Goal: Task Accomplishment & Management: Use online tool/utility

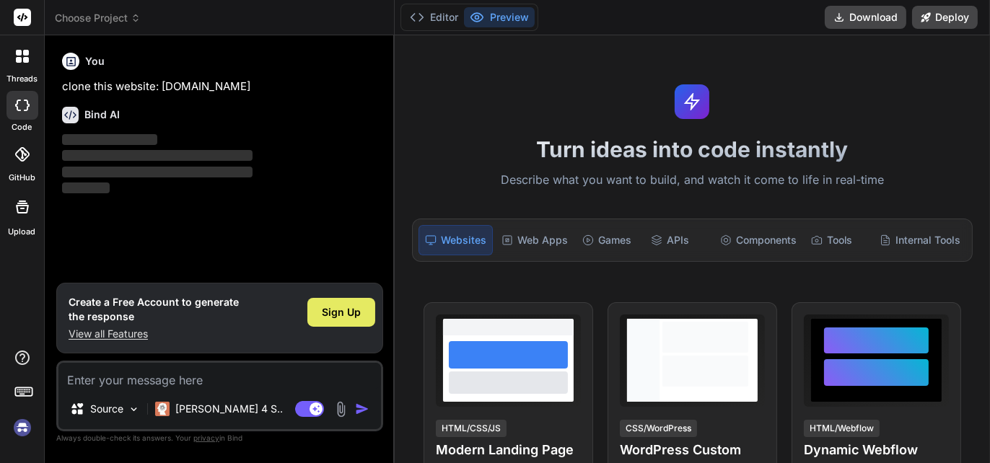
click at [348, 314] on span "Sign Up" at bounding box center [341, 312] width 39 height 14
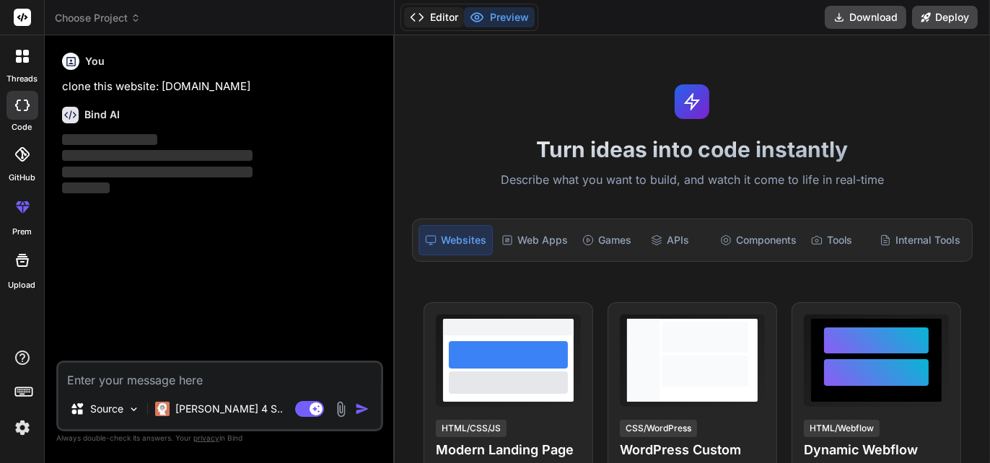
click at [419, 21] on polyline at bounding box center [421, 17] width 4 height 7
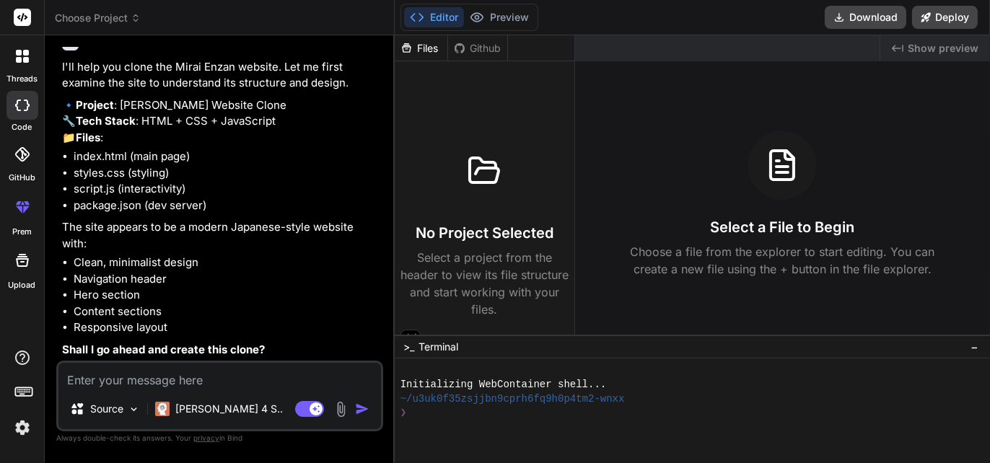
scroll to position [105, 0]
type textarea "x"
click at [278, 367] on textarea at bounding box center [219, 376] width 323 height 26
type textarea "y"
type textarea "x"
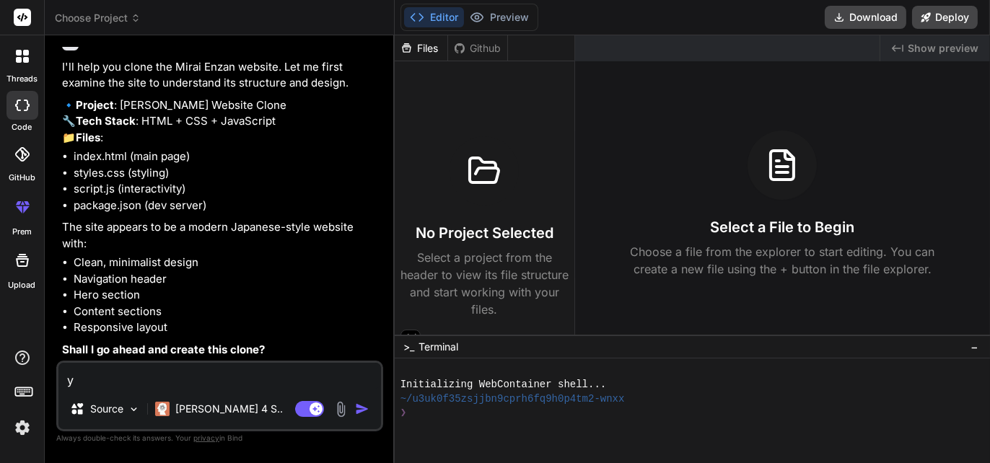
type textarea "ye"
type textarea "x"
type textarea "yes"
type textarea "x"
type textarea "yes!"
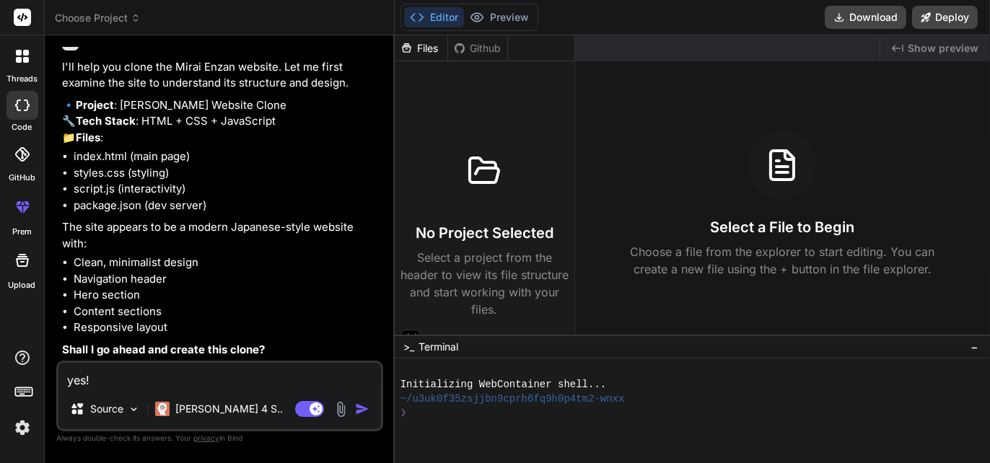
type textarea "x"
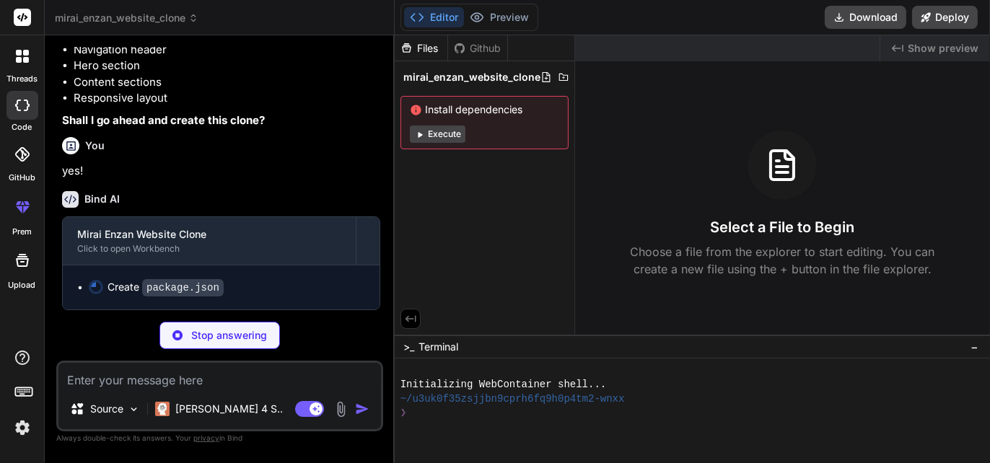
scroll to position [333, 0]
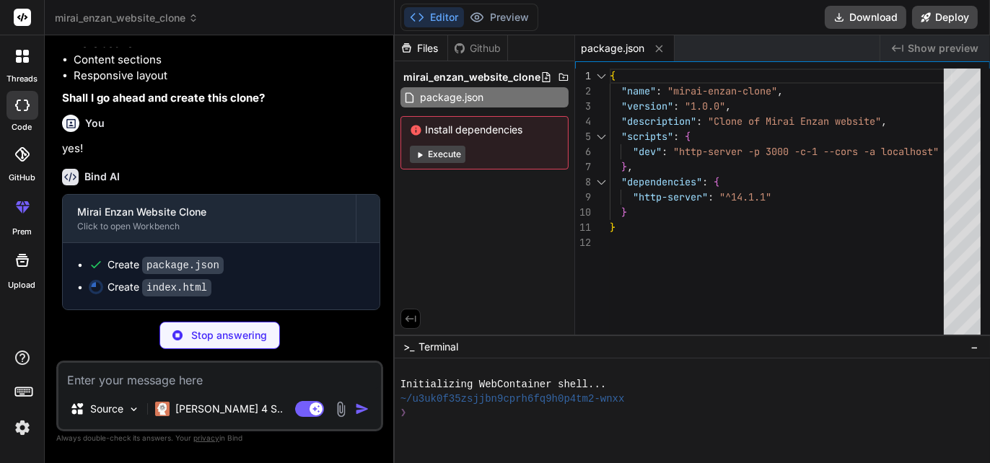
click at [445, 155] on button "Execute" at bounding box center [438, 154] width 56 height 17
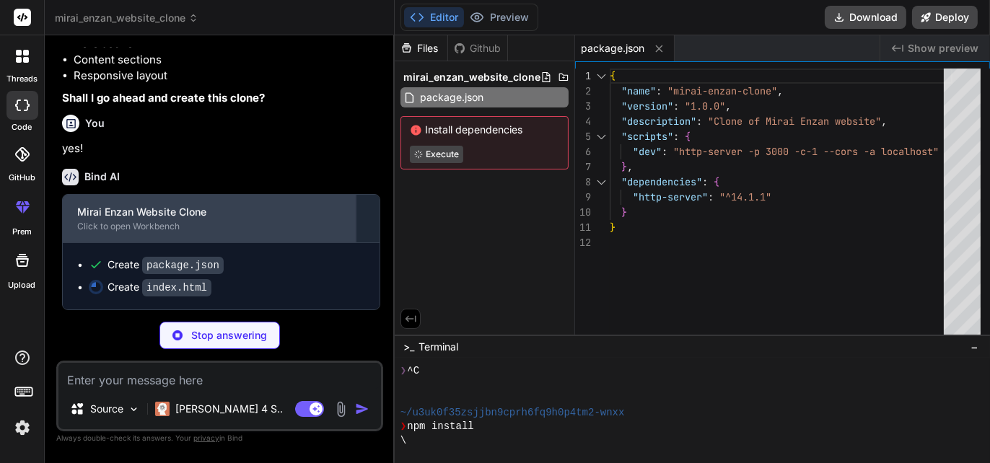
scroll to position [355, 0]
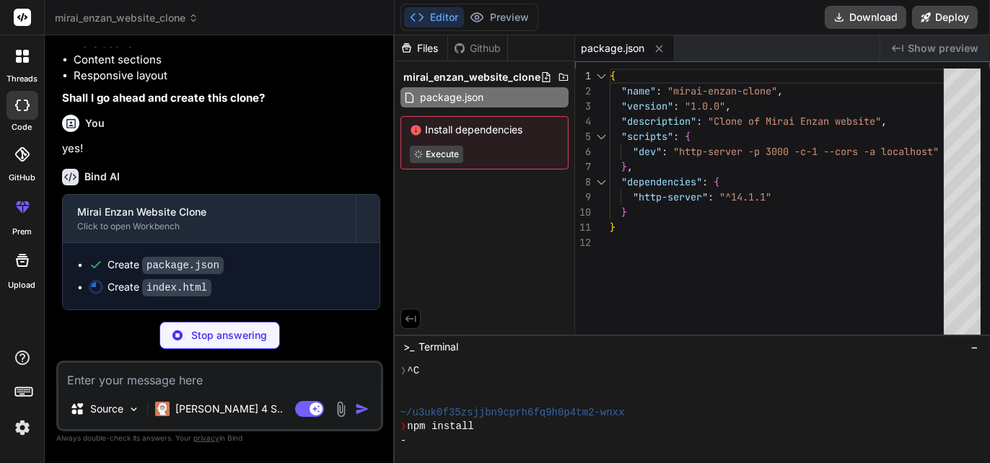
click at [243, 327] on div "Stop answering" at bounding box center [220, 335] width 121 height 27
type textarea "x"
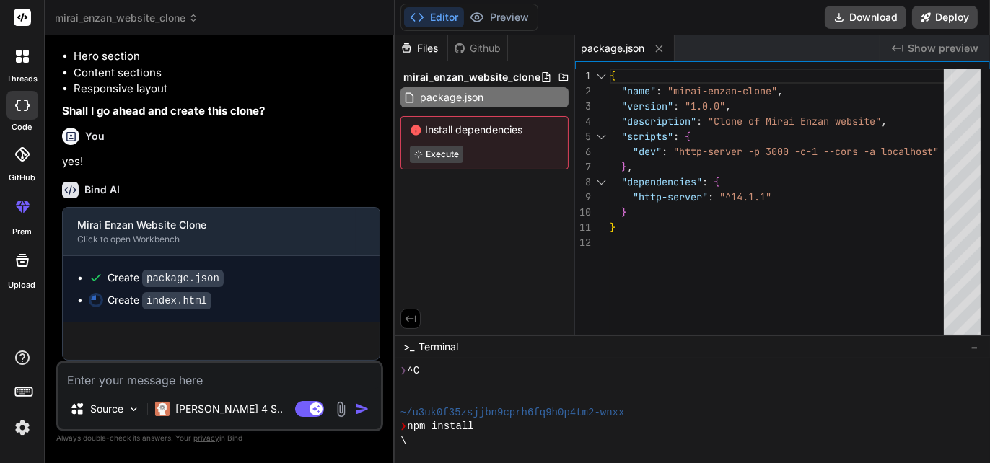
scroll to position [342, 0]
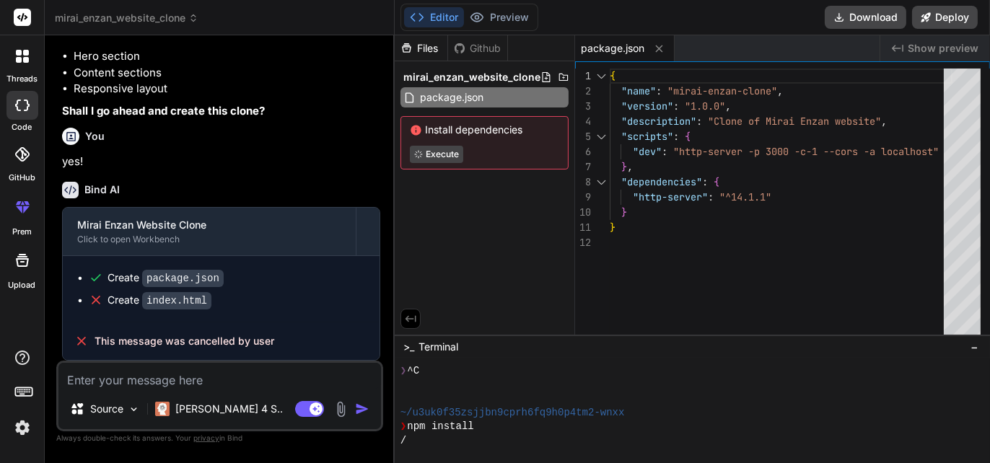
click at [261, 379] on textarea at bounding box center [219, 376] width 323 height 26
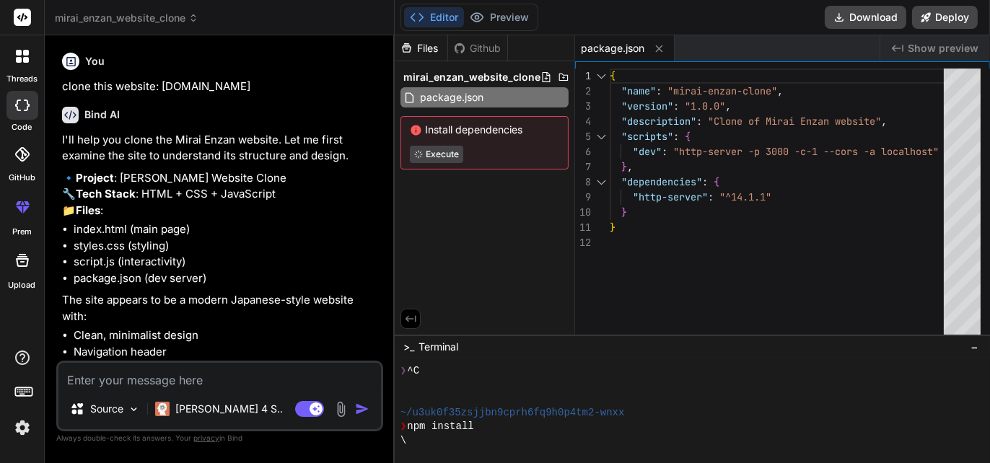
drag, startPoint x: 259, startPoint y: 89, endPoint x: 83, endPoint y: 88, distance: 176.1
click at [59, 89] on div "You clone this website: www.miraienzan.in Bind AI I'll help you clone the Mirai…" at bounding box center [221, 204] width 324 height 314
copy p "clone this website: www.miraienzan.in"
click at [112, 369] on textarea at bounding box center [219, 376] width 323 height 26
paste textarea "clone this website: www.miraienzan.in"
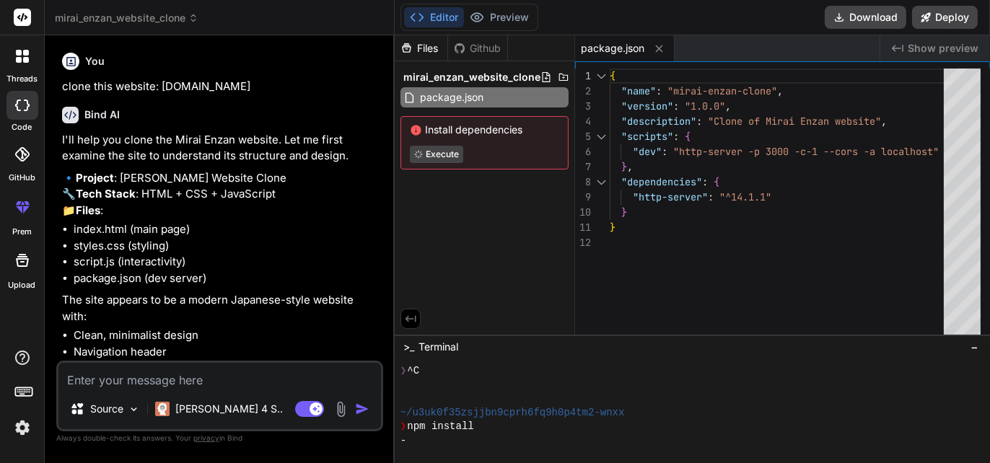
type textarea "clone this website: www.miraienzan.in"
type textarea "x"
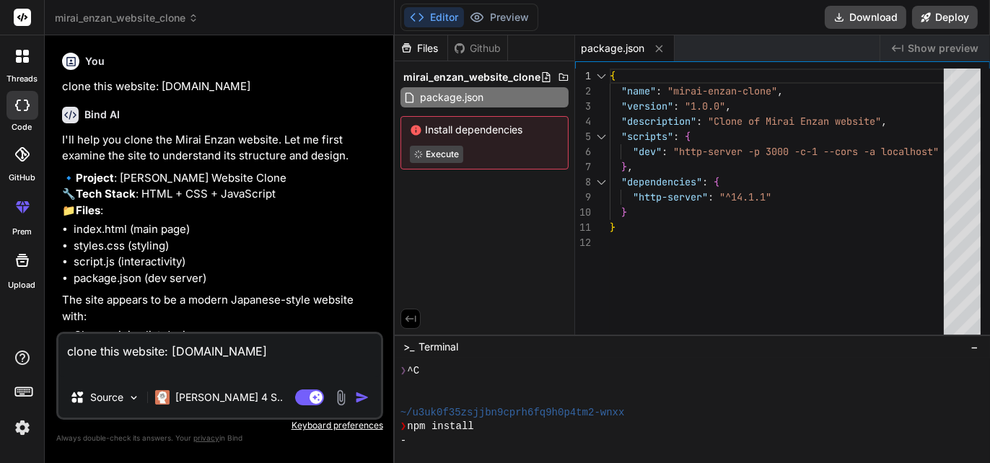
type textarea "clone this website: www.miraienzan.in"
type textarea "x"
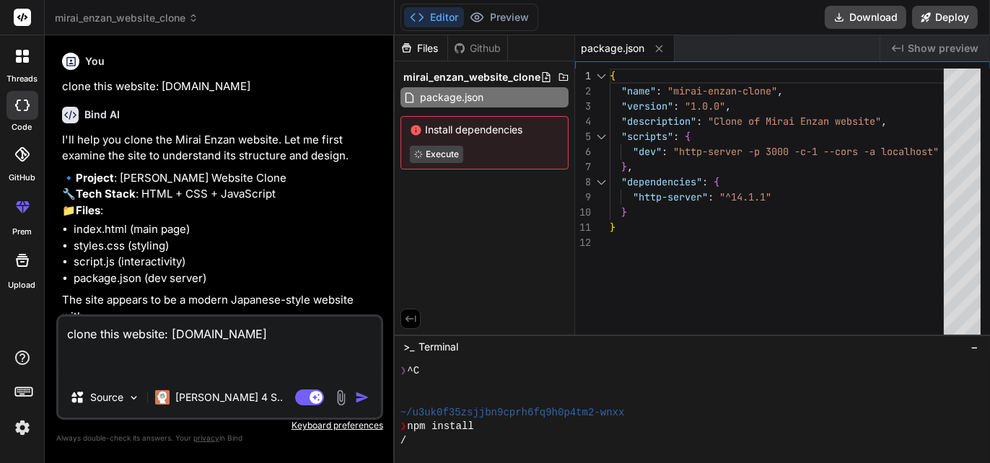
type textarea "clone this website: www.miraienzan.in i"
type textarea "x"
type textarea "clone this website: www.miraienzan.in i"
type textarea "x"
type textarea "clone this website: www.miraienzan.in i w"
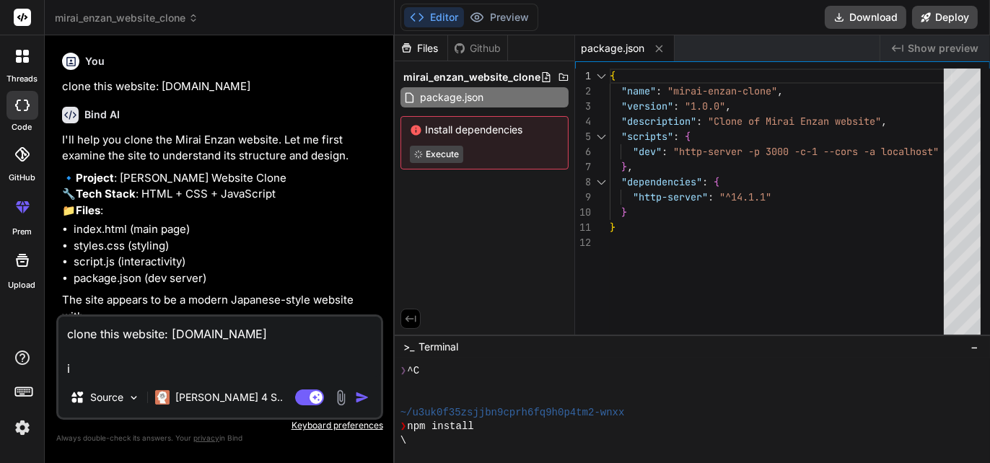
type textarea "x"
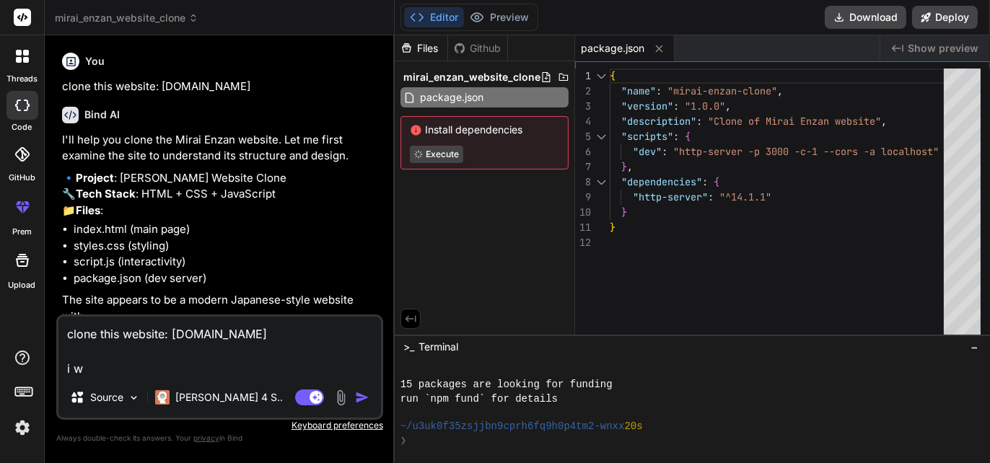
scroll to position [139, 0]
type textarea "clone this website: www.miraienzan.in i wa"
type textarea "x"
type textarea "clone this website: www.miraienzan.in i wan"
type textarea "x"
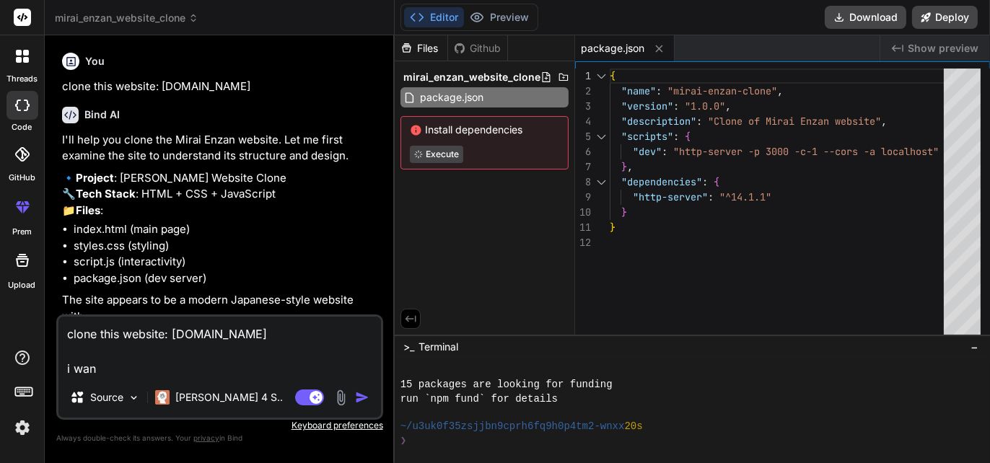
type textarea "clone this website: www.miraienzan.in i want"
type textarea "x"
type textarea "clone this website: www.miraienzan.in i want"
type textarea "x"
type textarea "clone this website: www.miraienzan.in i want i"
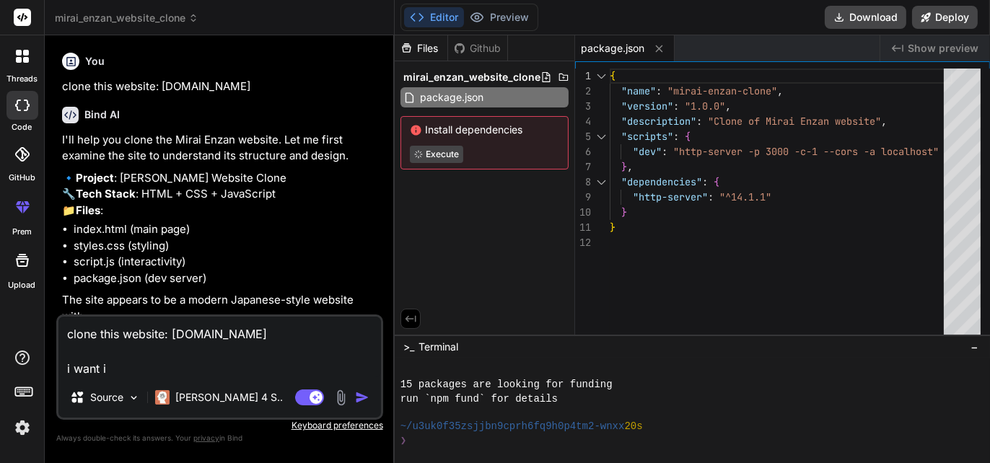
type textarea "x"
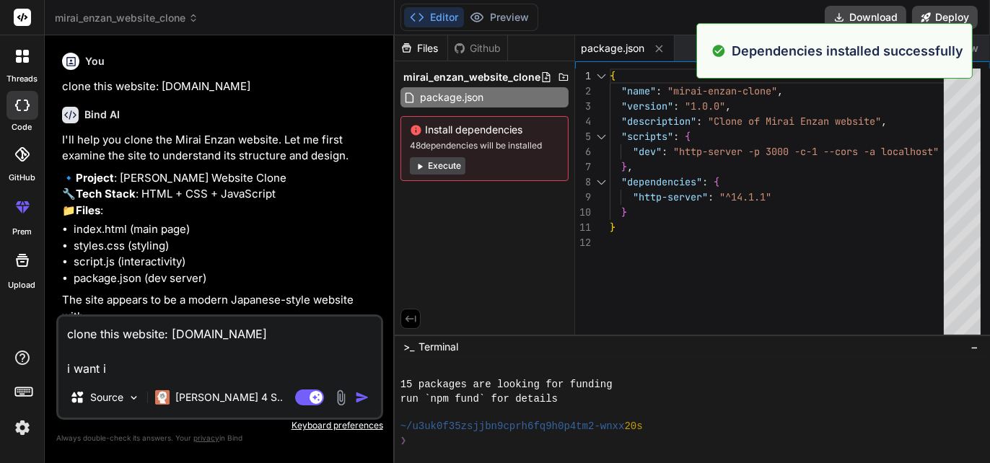
type textarea "clone this website: www.miraienzan.in i want it"
type textarea "x"
type textarea "clone this website: www.miraienzan.in i want it"
type textarea "x"
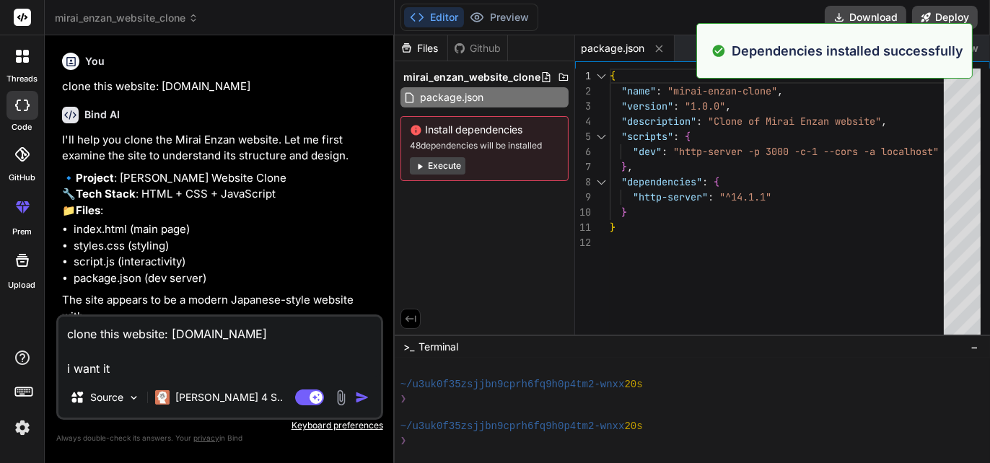
type textarea "clone this website: www.miraienzan.in i want it t"
type textarea "x"
type textarea "clone this website: www.miraienzan.in i want it to"
type textarea "x"
type textarea "clone this website: www.miraienzan.in i want it to"
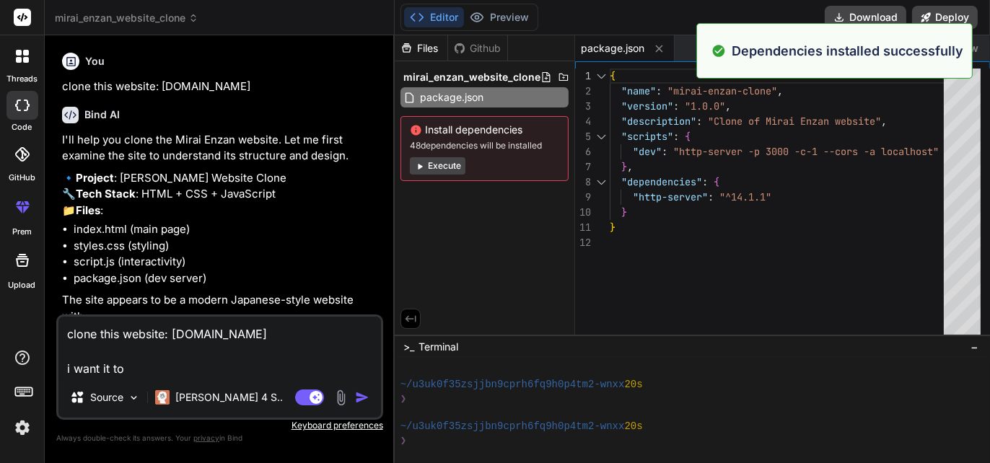
type textarea "x"
type textarea "clone this website: www.miraienzan.in i want it to d"
type textarea "x"
type textarea "clone this website: www.miraienzan.in i want it to"
type textarea "x"
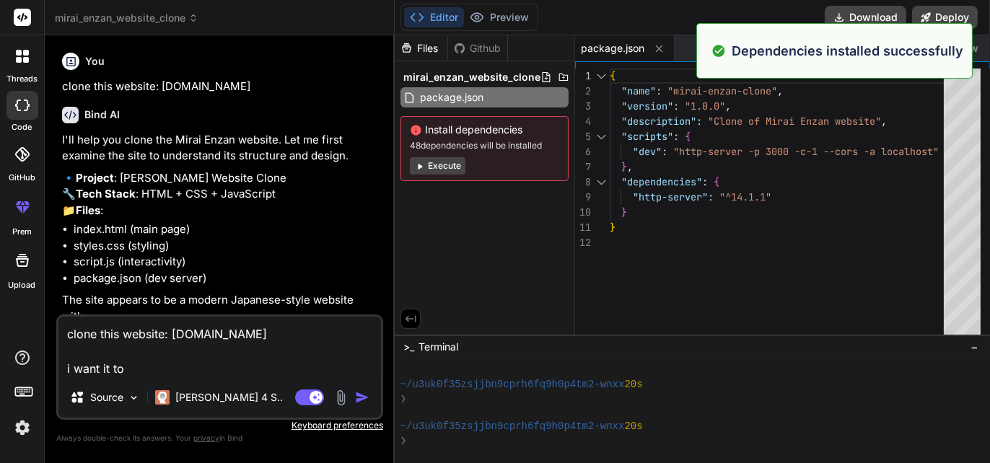
type textarea "clone this website: www.miraienzan.in i want it to b"
type textarea "x"
type textarea "clone this website: www.miraienzan.in i want it to be"
type textarea "x"
type textarea "clone this website: www.miraienzan.in i want it to be"
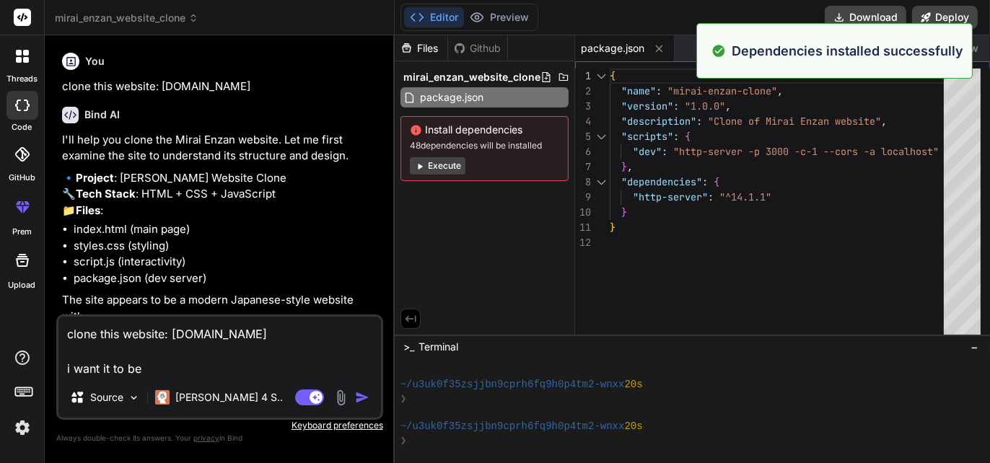
type textarea "x"
type textarea "clone this website: www.miraienzan.in i want it to be d"
type textarea "x"
type textarea "clone this website: www.miraienzan.in i want it to be de"
type textarea "x"
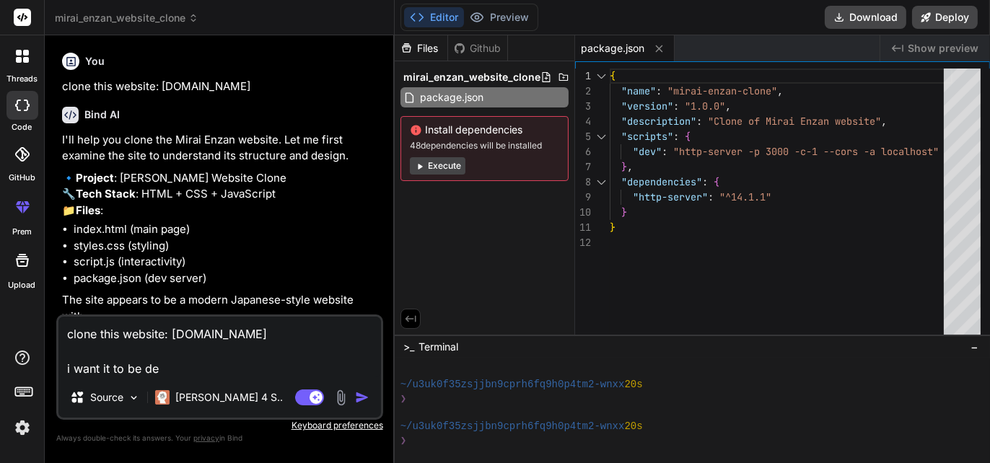
type textarea "clone this website: www.miraienzan.in i want it to be dep"
type textarea "x"
type textarea "clone this website: www.miraienzan.in i want it to be depl"
type textarea "x"
type textarea "clone this website: www.miraienzan.in i want it to be deplo"
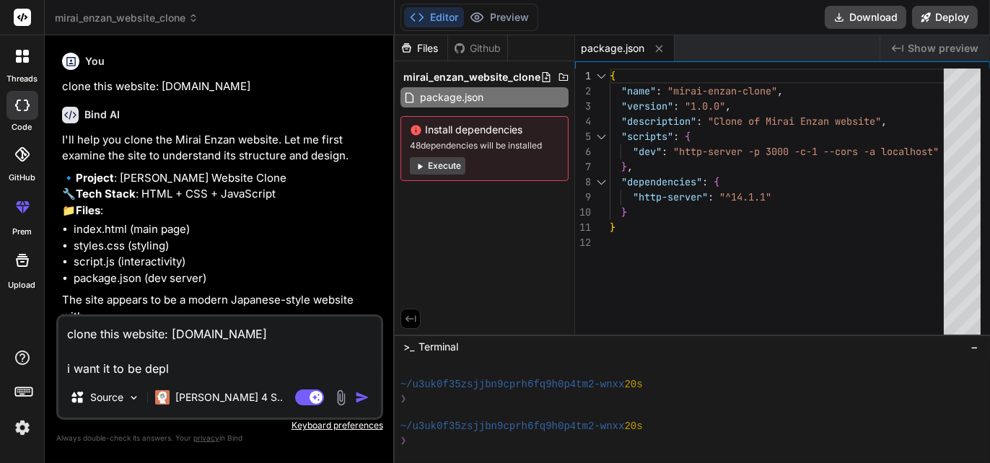
type textarea "x"
type textarea "clone this website: www.miraienzan.in i want it to be deploy"
type textarea "x"
type textarea "clone this website: www.miraienzan.in i want it to be deploye"
type textarea "x"
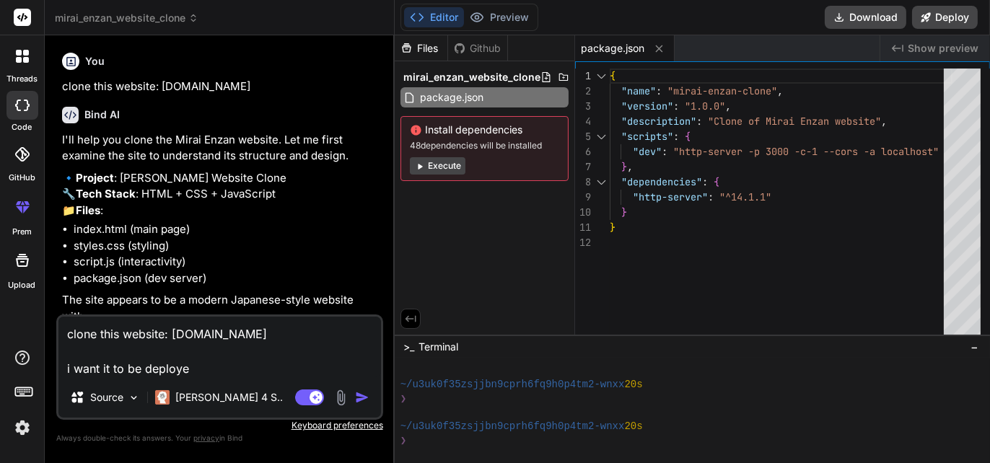
type textarea "clone this website: www.miraienzan.in i want it to be deployed"
type textarea "x"
type textarea "clone this website: www.miraienzan.in i want it to be deployed"
type textarea "x"
type textarea "clone this website: www.miraienzan.in i want it to be deployed u"
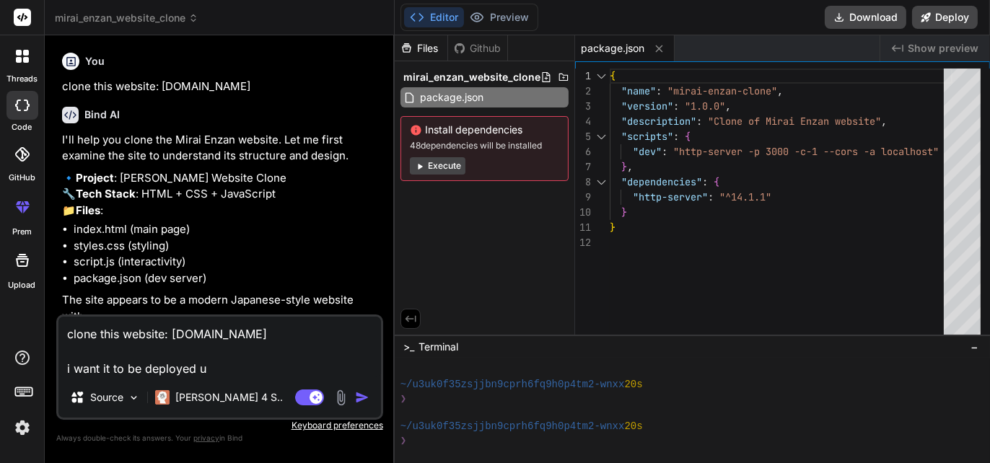
type textarea "x"
type textarea "clone this website: www.miraienzan.in i want it to be deployed us"
type textarea "x"
type textarea "clone this website: www.miraienzan.in i want it to be deployed usi"
type textarea "x"
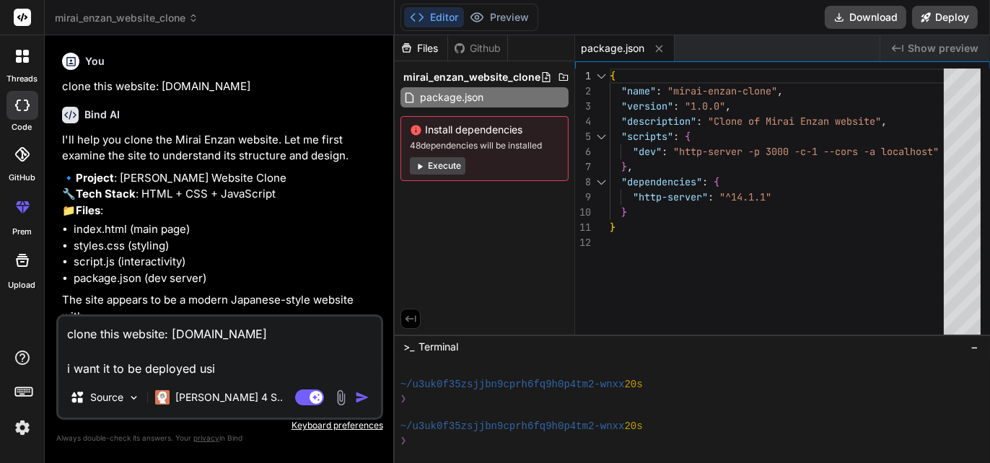
type textarea "clone this website: www.miraienzan.in i want it to be deployed usin"
type textarea "x"
type textarea "clone this website: www.miraienzan.in i want it to be deployed using"
type textarea "x"
type textarea "clone this website: www.miraienzan.in i want it to be deployed using"
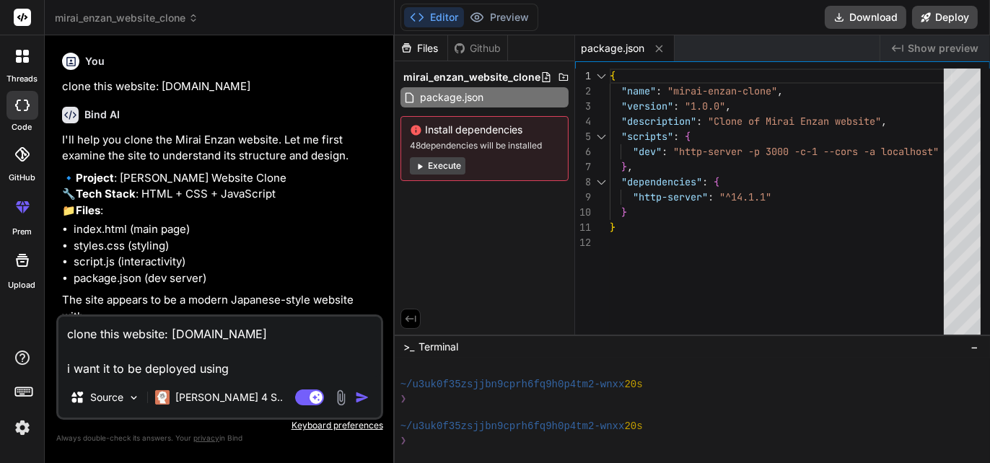
type textarea "x"
type textarea "clone this website: www.miraienzan.in i want it to be deployed using g"
type textarea "x"
type textarea "clone this website: www.miraienzan.in i want it to be deployed using gi"
type textarea "x"
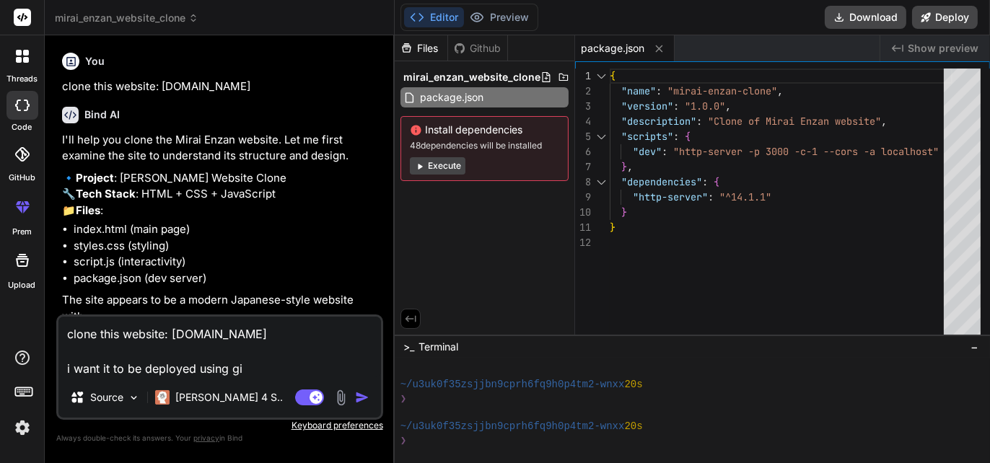
type textarea "clone this website: www.miraienzan.in i want it to be deployed using git"
type textarea "x"
type textarea "clone this website: www.miraienzan.in i want it to be deployed using gith"
type textarea "x"
type textarea "clone this website: www.miraienzan.in i want it to be deployed using githu"
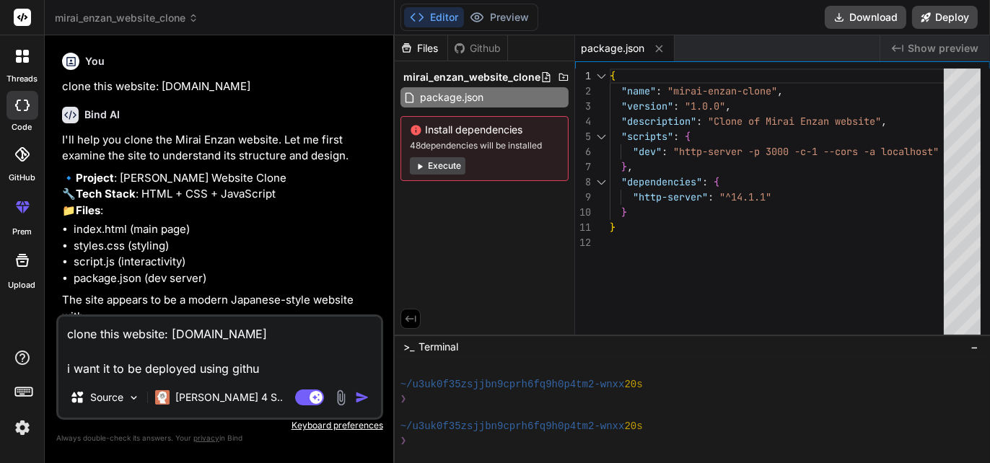
type textarea "x"
type textarea "clone this website: www.miraienzan.in i want it to be deployed using github"
type textarea "x"
type textarea "clone this website: www.miraienzan.in i want it to be deployed using github"
type textarea "x"
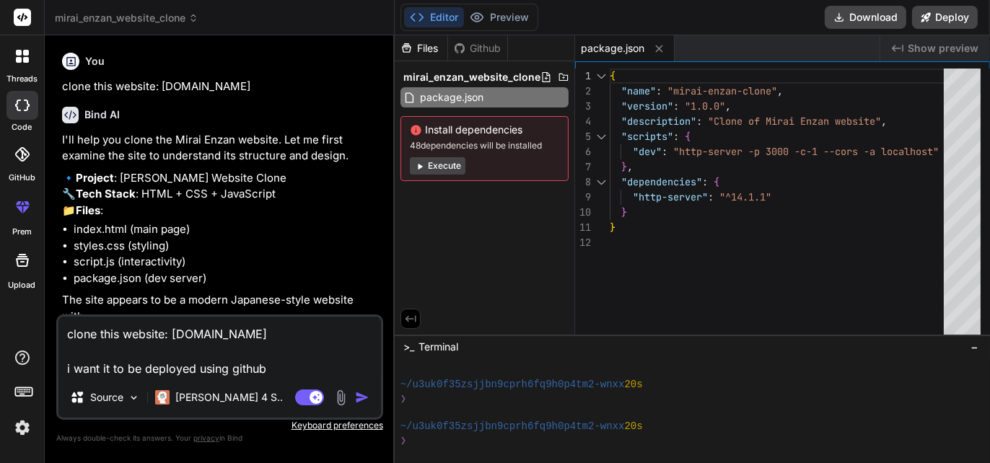
type textarea "clone this website: www.miraienzan.in i want it to be deployed using github r"
type textarea "x"
type textarea "clone this website: www.miraienzan.in i want it to be deployed using github re"
type textarea "x"
type textarea "clone this website: www.miraienzan.in i want it to be deployed using github rep"
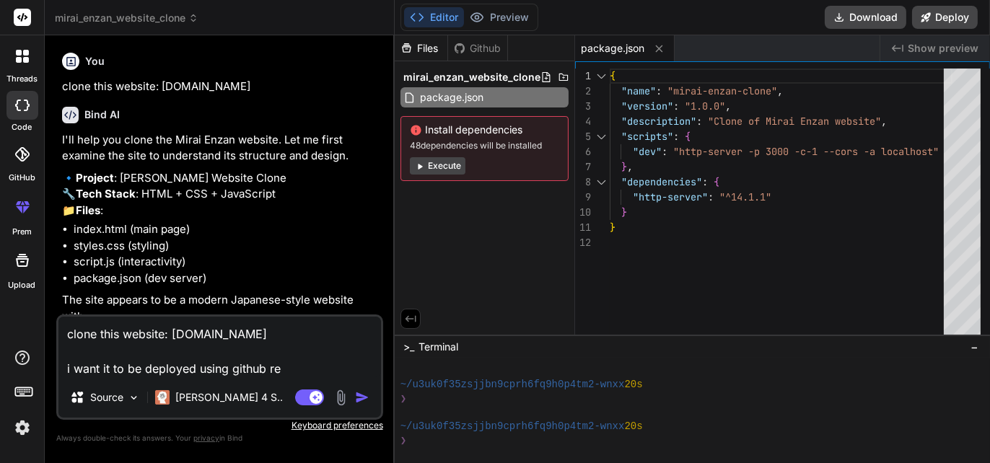
type textarea "x"
type textarea "clone this website: www.miraienzan.in i want it to be deployed using github repo"
type textarea "x"
type textarea "clone this website: www.miraienzan.in i want it to be deployed using github rep…"
type textarea "x"
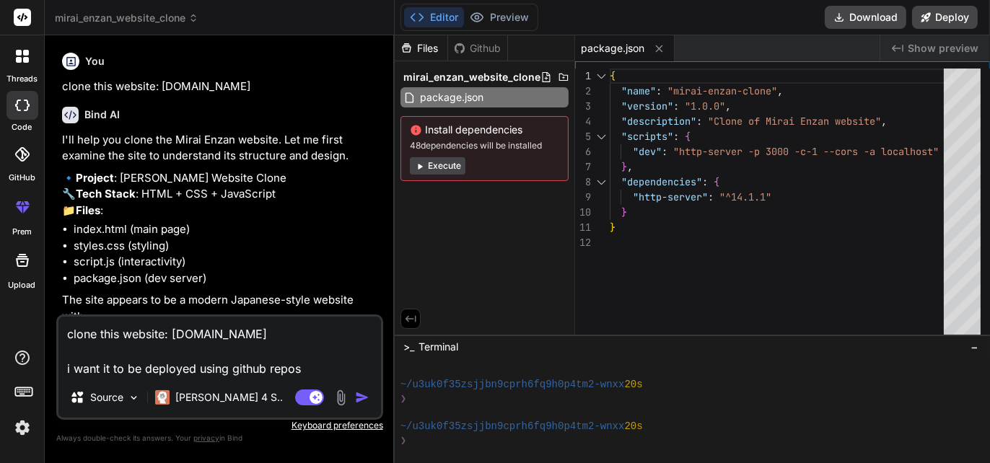
type textarea "clone this website: www.miraienzan.in i want it to be deployed using github rep…"
type textarea "x"
type textarea "clone this website: www.miraienzan.in i want it to be deployed using github rep…"
type textarea "x"
type textarea "clone this website: www.miraienzan.in i want it to be deployed using github rep…"
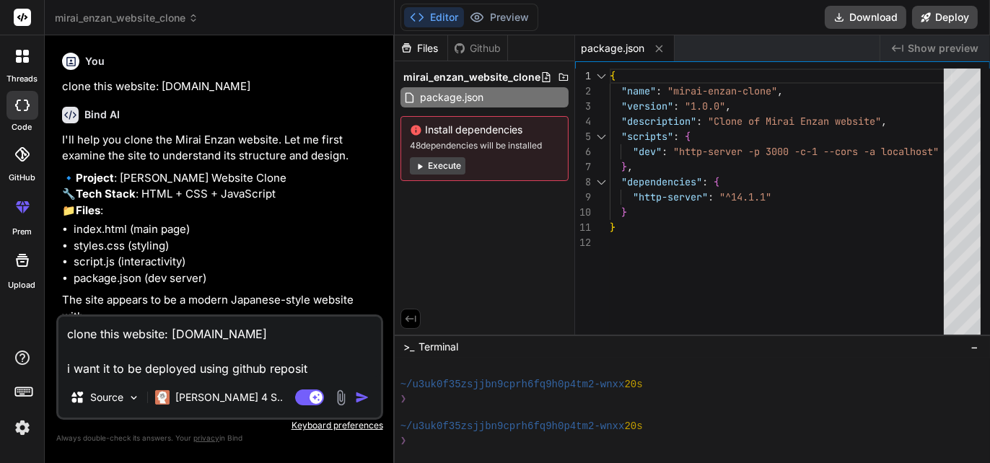
type textarea "x"
type textarea "clone this website: www.miraienzan.in i want it to be deployed using github rep…"
type textarea "x"
type textarea "clone this website: www.miraienzan.in i want it to be deployed using github rep…"
type textarea "x"
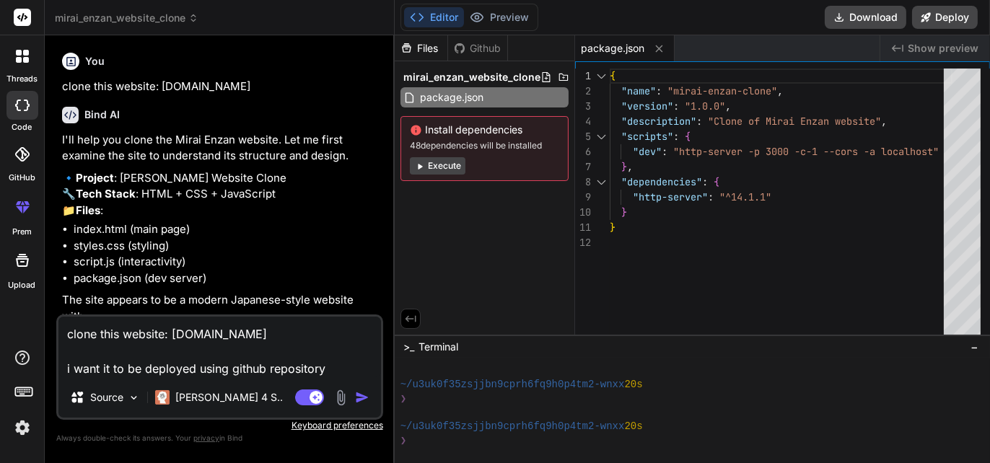
type textarea "clone this website: www.miraienzan.in i want it to be deployed using github rep…"
type textarea "x"
type textarea "clone this website: www.miraienzan.in i want it to be deployed using github rep…"
type textarea "x"
type textarea "clone this website: www.miraienzan.in i want it to be deployed using github rep…"
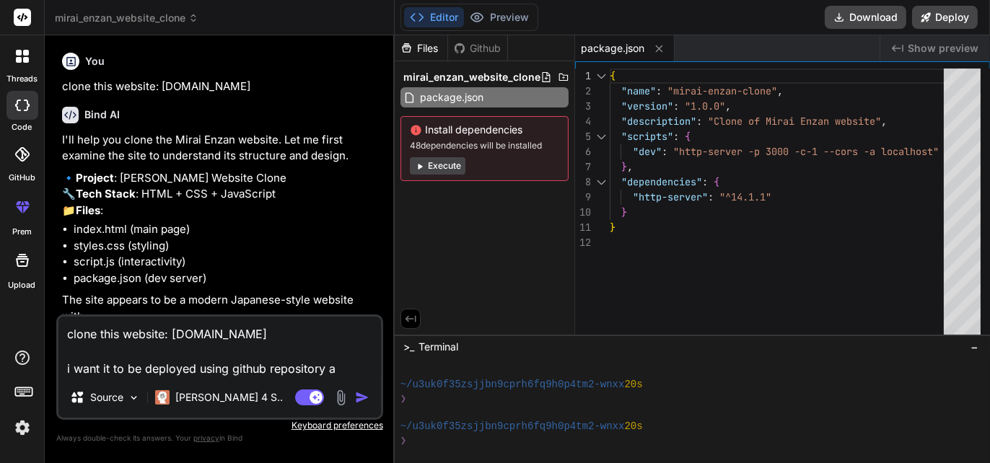
type textarea "x"
type textarea "clone this website: www.miraienzan.in i want it to be deployed using github rep…"
type textarea "x"
type textarea "clone this website: www.miraienzan.in i want it to be deployed using github rep…"
type textarea "x"
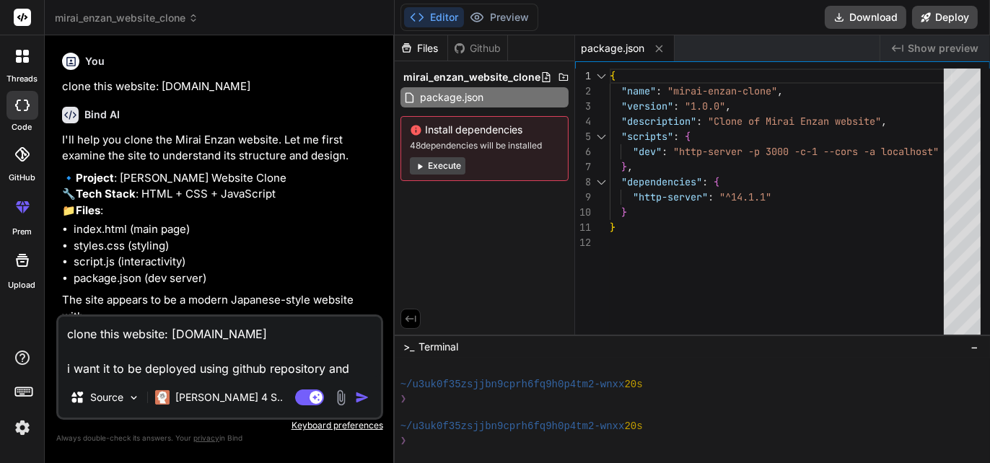
type textarea "clone this website: www.miraienzan.in i want it to be deployed using github rep…"
type textarea "x"
type textarea "clone this website: www.miraienzan.in i want it to be deployed using github rep…"
type textarea "x"
type textarea "clone this website: www.miraienzan.in i want it to be deployed using github rep…"
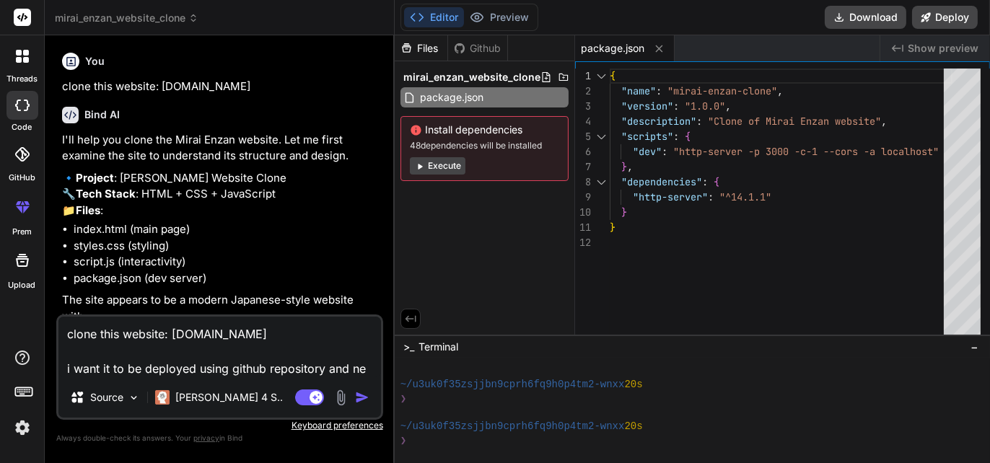
type textarea "x"
type textarea "clone this website: www.miraienzan.in i want it to be deployed using github rep…"
type textarea "x"
type textarea "clone this website: www.miraienzan.in i want it to be deployed using github rep…"
type textarea "x"
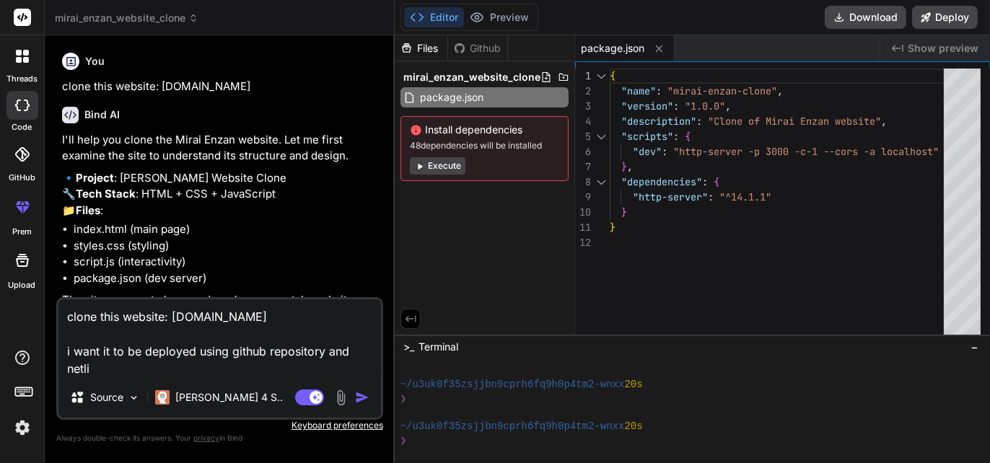
type textarea "clone this website: www.miraienzan.in i want it to be deployed using github rep…"
type textarea "x"
type textarea "clone this website: www.miraienzan.in i want it to be deployed using github rep…"
type textarea "x"
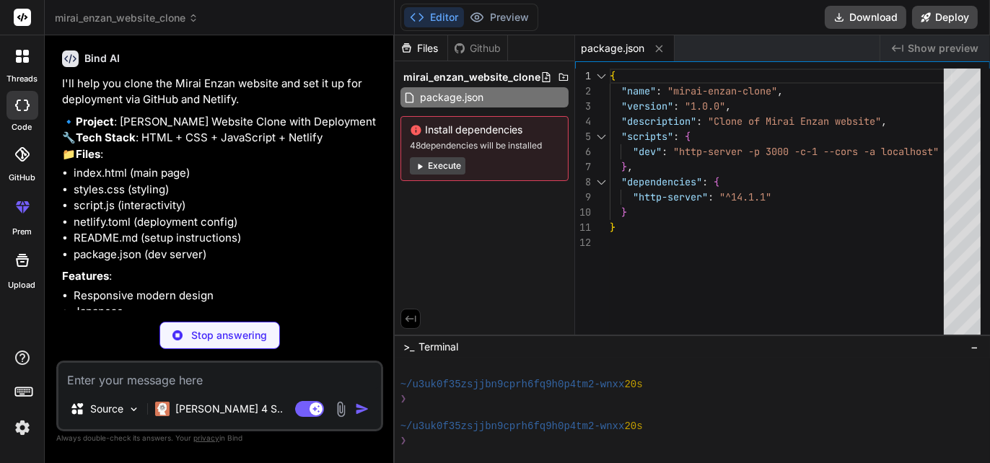
scroll to position [764, 0]
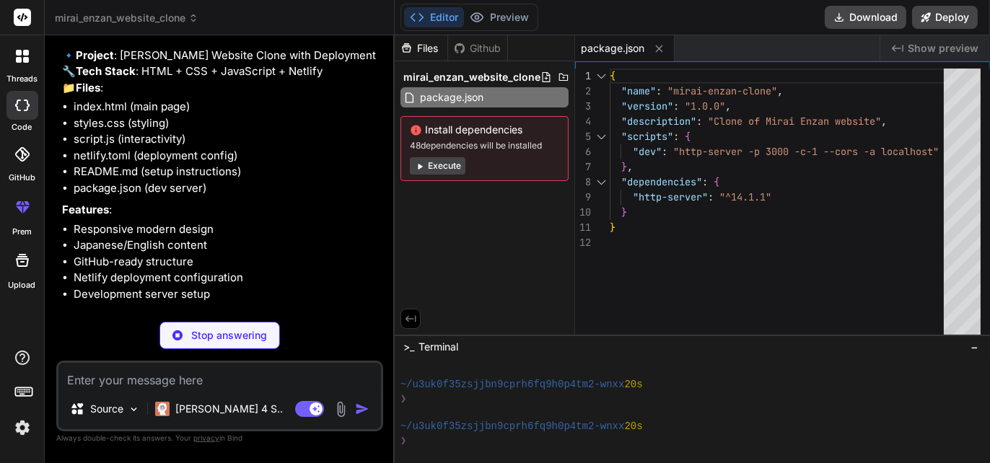
drag, startPoint x: 429, startPoint y: 163, endPoint x: 243, endPoint y: 233, distance: 198.9
click at [430, 162] on button "Execute" at bounding box center [438, 165] width 56 height 17
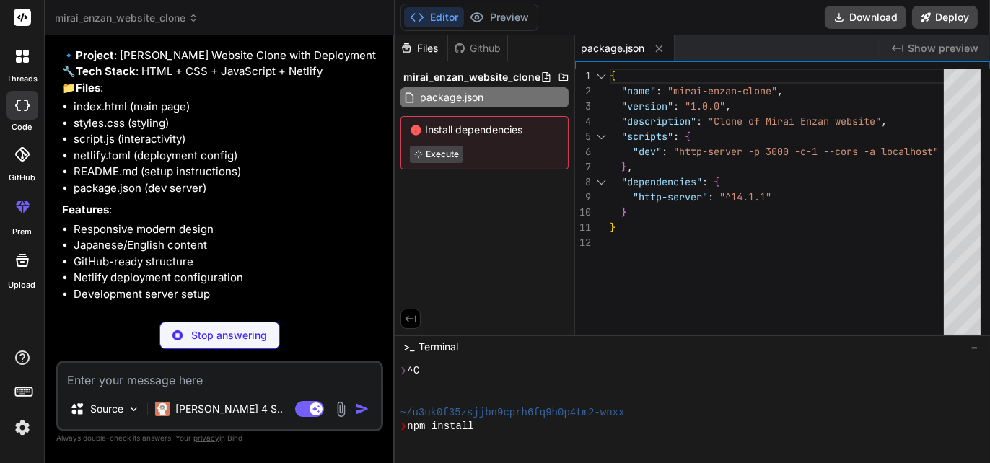
scroll to position [794, 0]
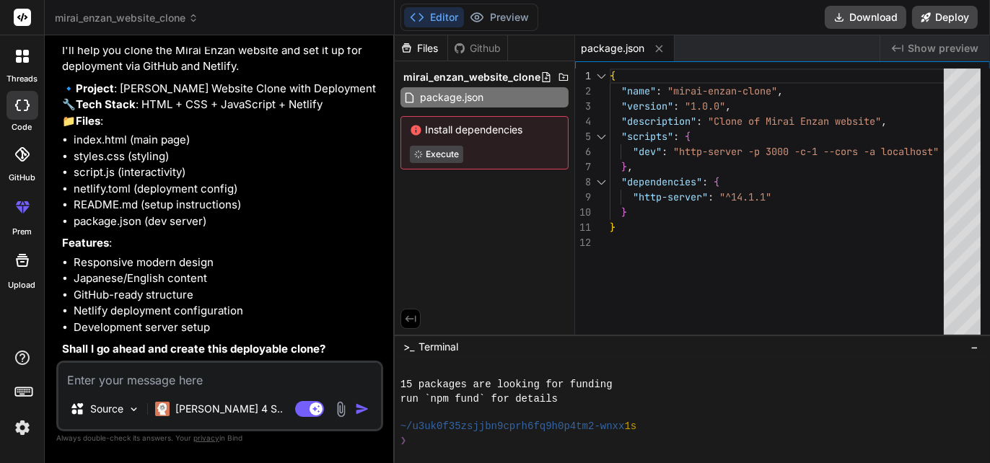
click at [250, 382] on textarea at bounding box center [219, 376] width 323 height 26
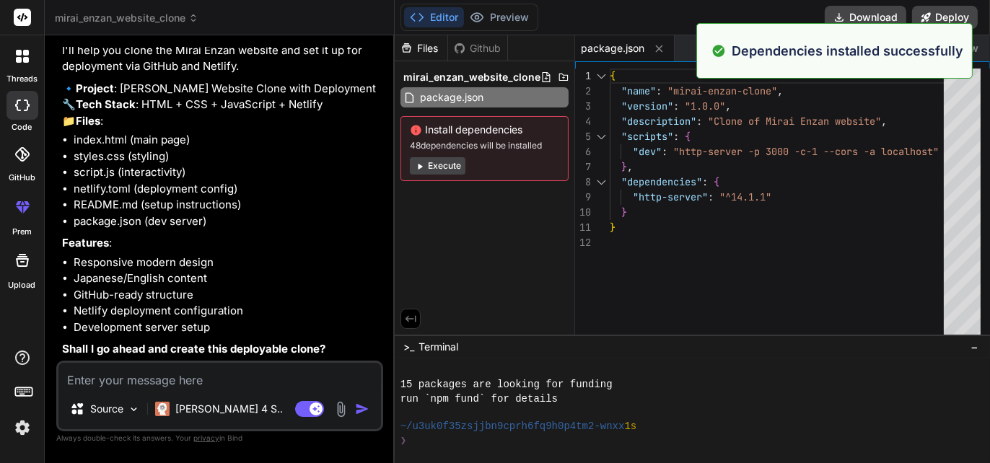
type textarea "x"
type textarea "y"
type textarea "x"
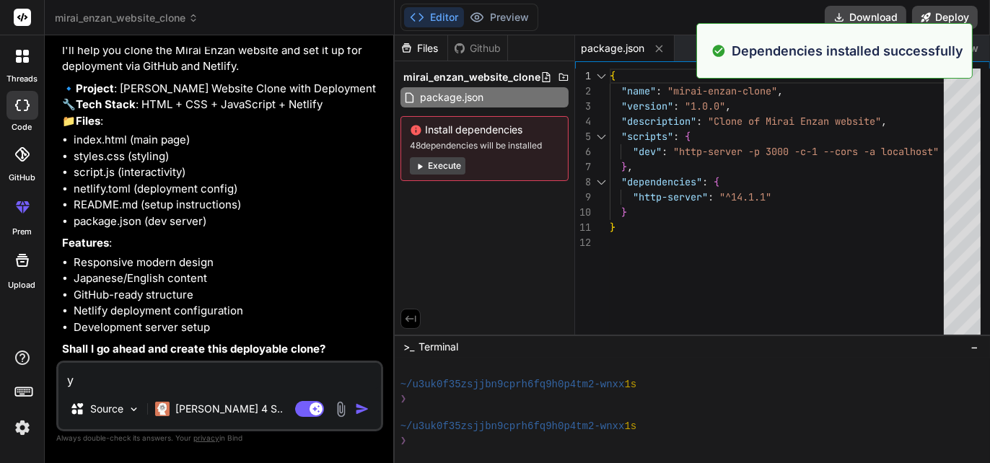
type textarea "ye"
type textarea "x"
type textarea "yes"
type textarea "x"
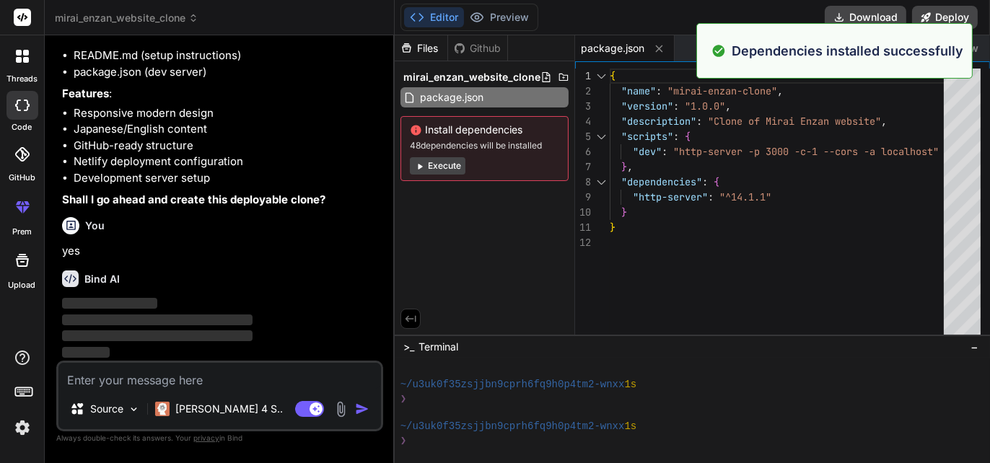
scroll to position [943, 0]
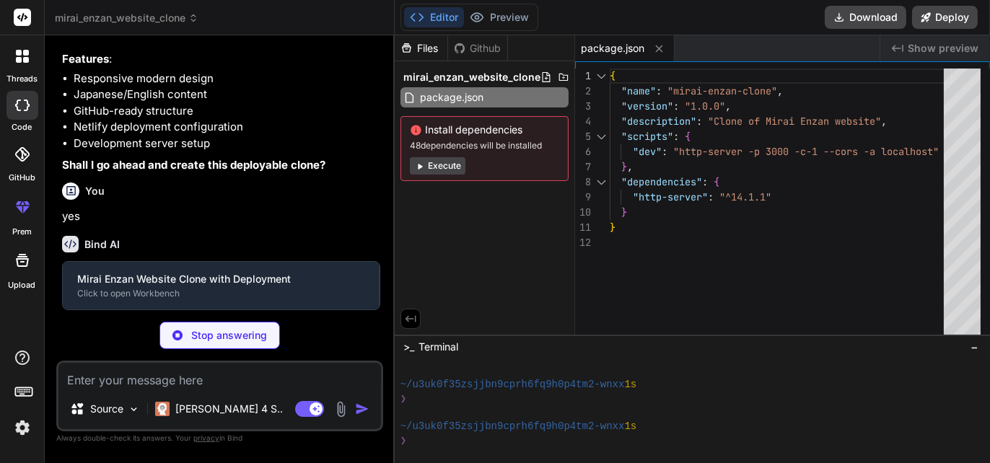
type textarea "x"
type textarea ""dependencies": { "http-server": "^14.1.1" }, "keywords": ["website", "clone", …"
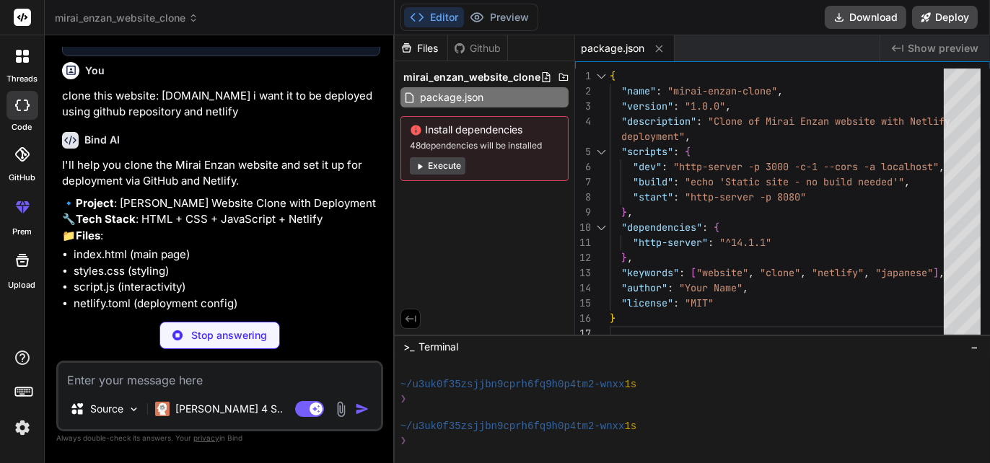
scroll to position [611, 0]
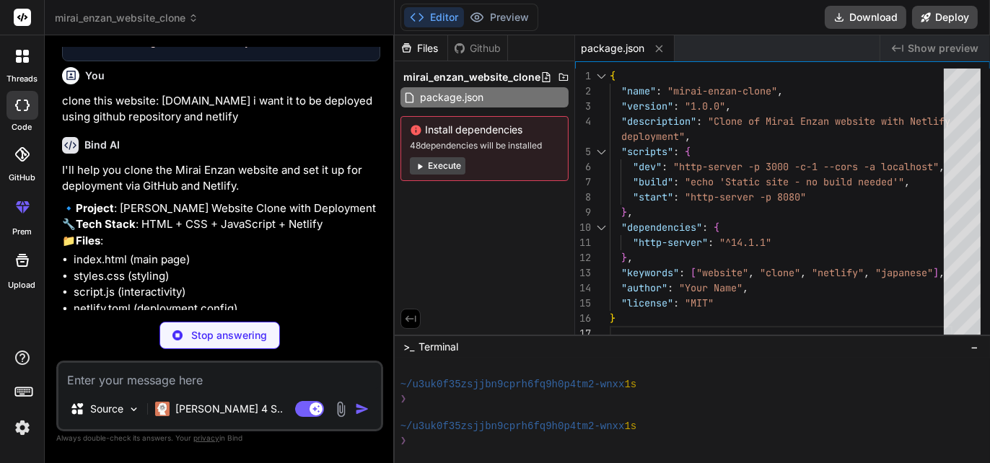
drag, startPoint x: 253, startPoint y: 152, endPoint x: 58, endPoint y: 137, distance: 194.7
click at [59, 137] on div "You clone this website: www.miraienzan.in Bind AI I'll help you clone the Mirai…" at bounding box center [221, 178] width 324 height 263
copy p "clone this website: www.miraienzan.in i want it to be deployed using github rep…"
type textarea "x"
type textarea "<script src="script.js"></script> </body> </html>"
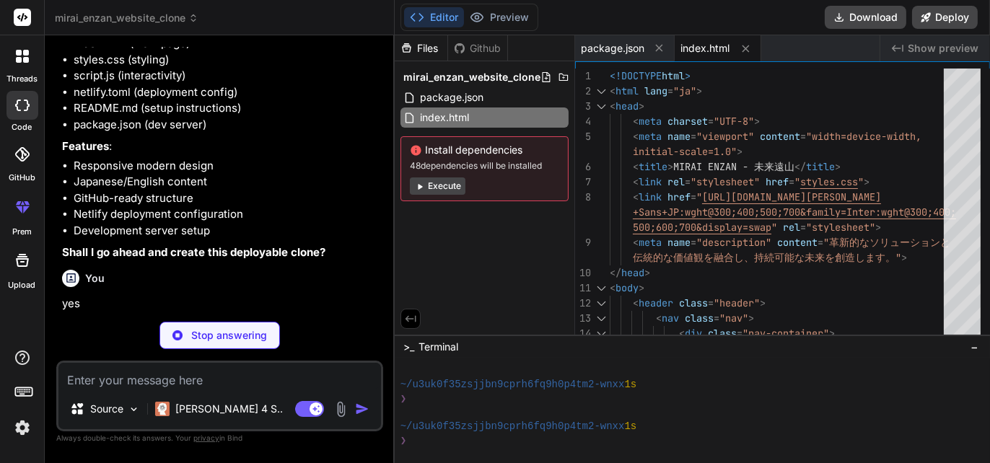
scroll to position [1066, 0]
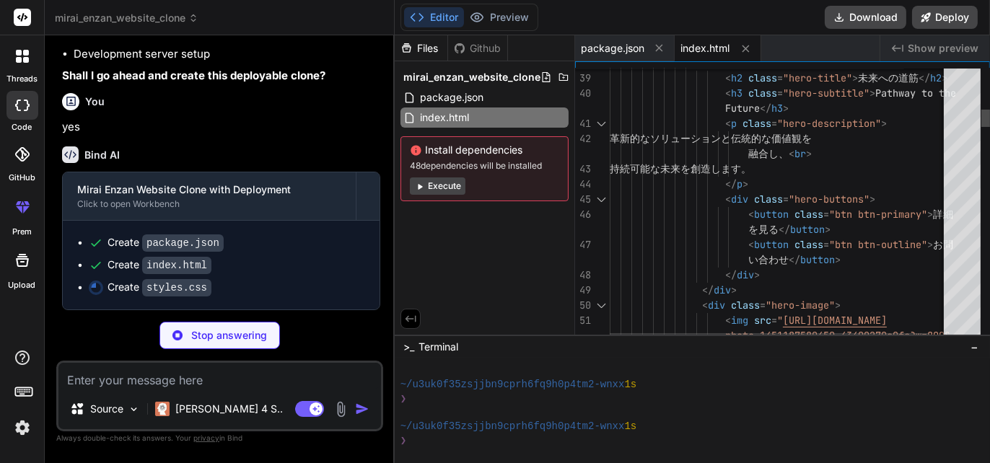
click at [989, 127] on div at bounding box center [986, 118] width 9 height 17
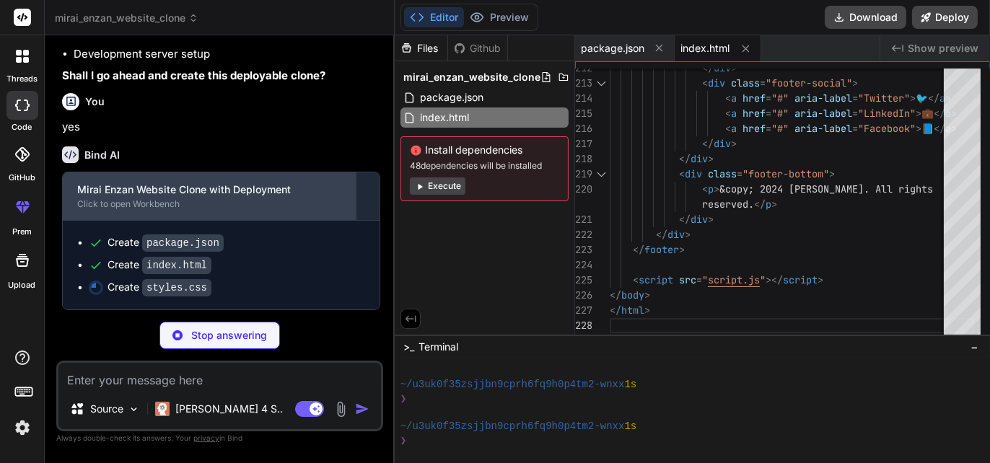
type textarea "x"
type textarea "opacity: 1; transform: translateY(0); } } .fade-in { animation: fadeInUp 0.6s e…"
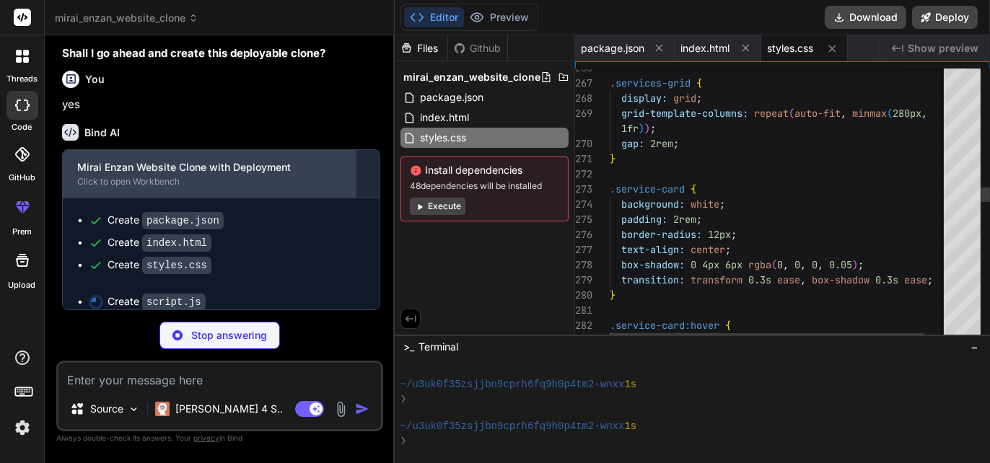
scroll to position [1067, 0]
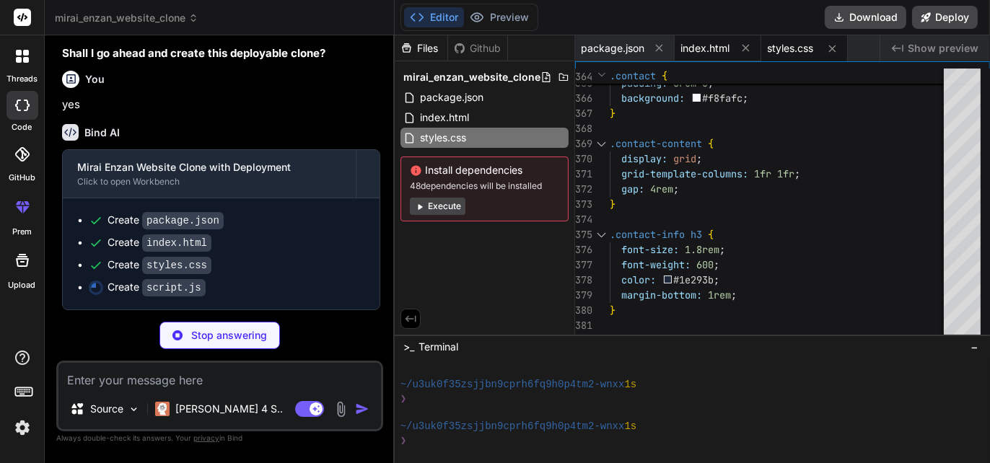
click at [706, 56] on div "index.html" at bounding box center [718, 48] width 87 height 26
type textarea "x"
type textarea "<script src="script.js"></script> </body> </html>"
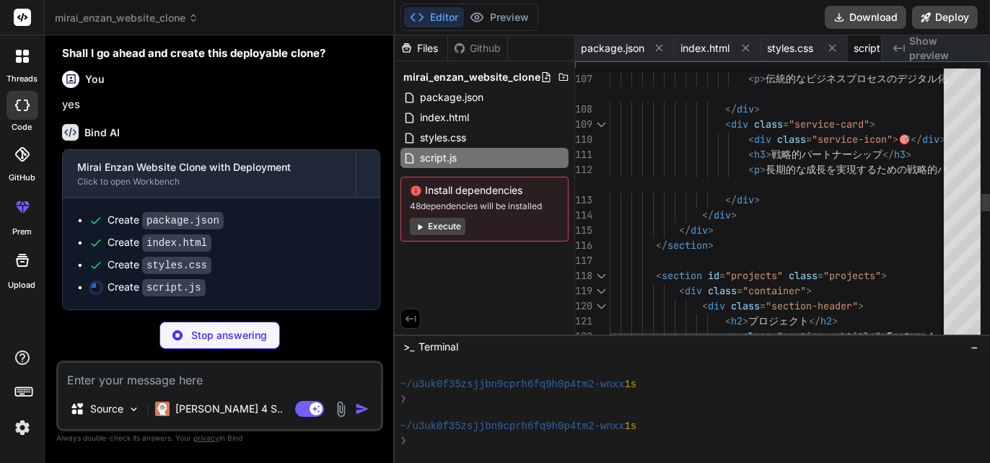
type textarea "x"
type textarea "const img = new Image(); img.src = url + '?w=800&h=600&fit=crop&q=80'; }); });"
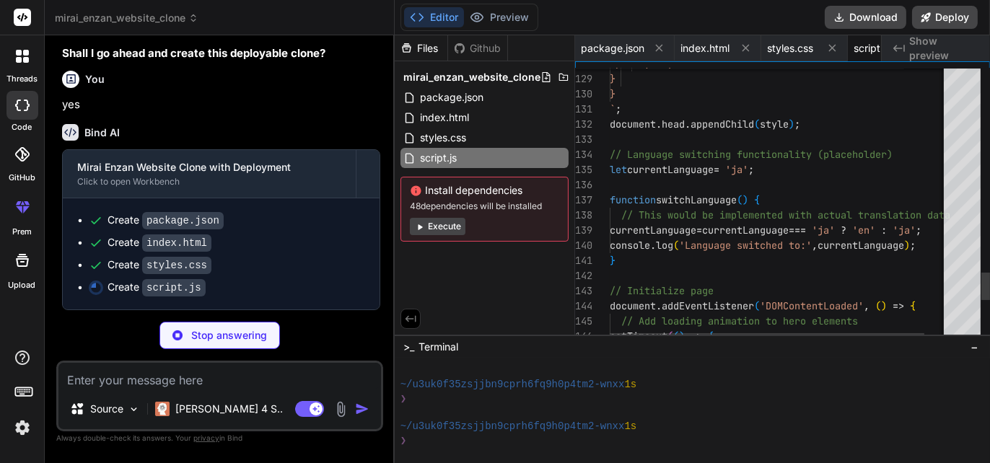
scroll to position [0, 52]
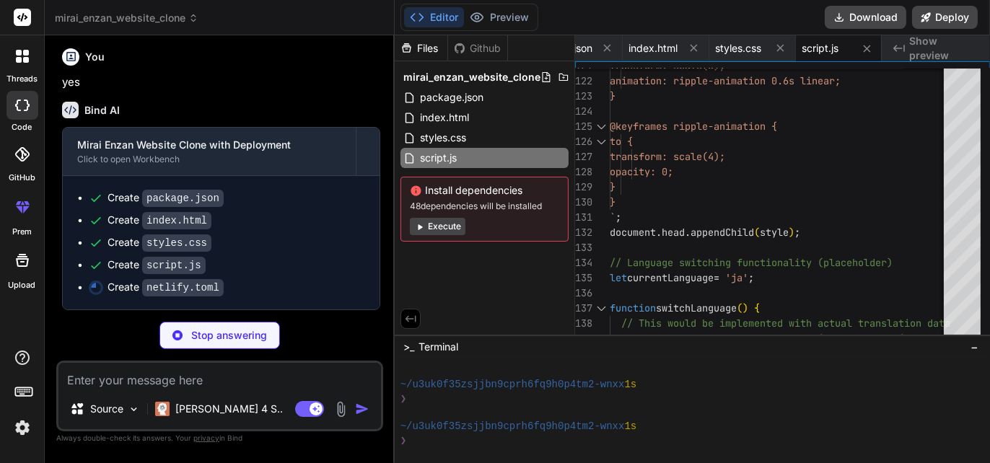
type textarea "x"
type textarea "[[redirects]] from = "/api/*" to = "/.netlify/functions/:splat" status = 200"
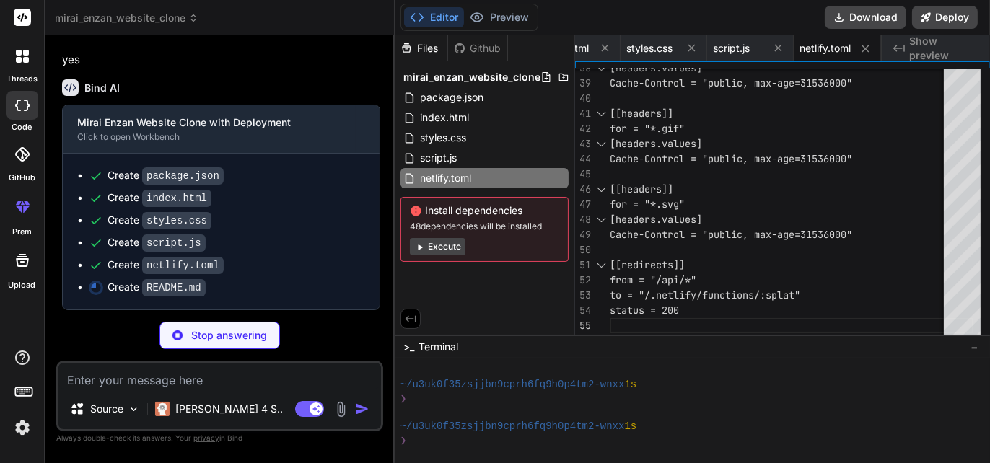
scroll to position [1133, 0]
type textarea "x"
type textarea "purposes. Make sure to replace placeholder content with actual information befo…"
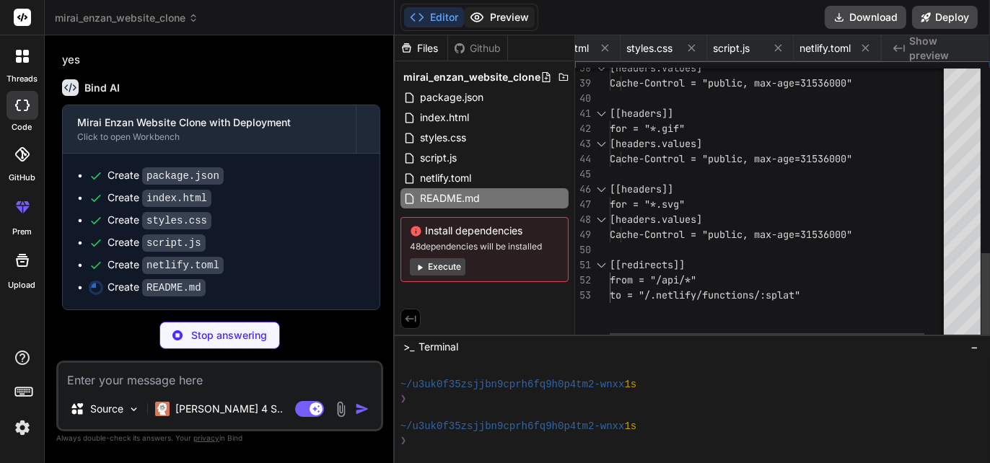
type textarea "x"
type textarea ".vscode/ *.log dist/ build/"
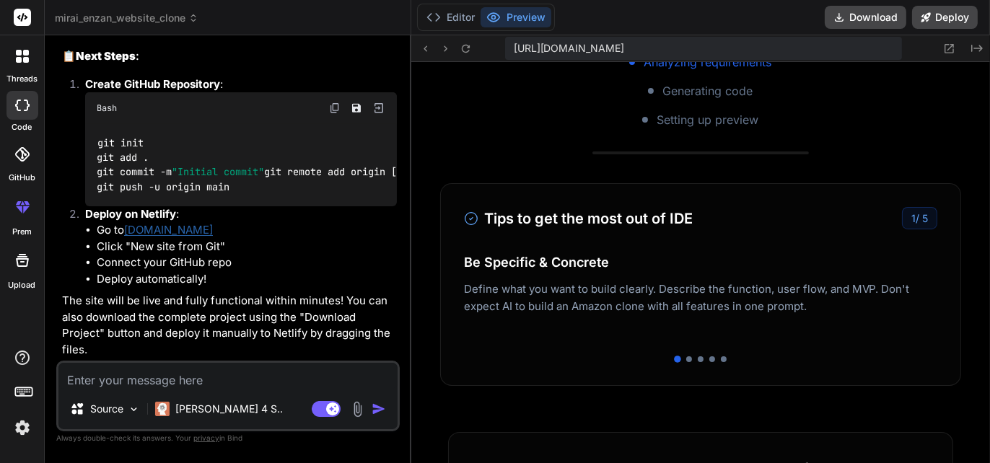
scroll to position [217, 0]
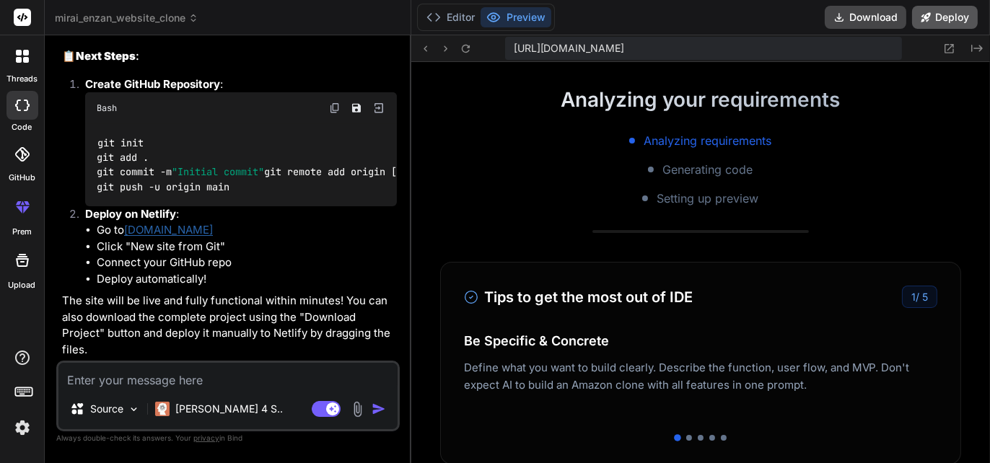
click at [932, 24] on button "Deploy" at bounding box center [945, 17] width 66 height 23
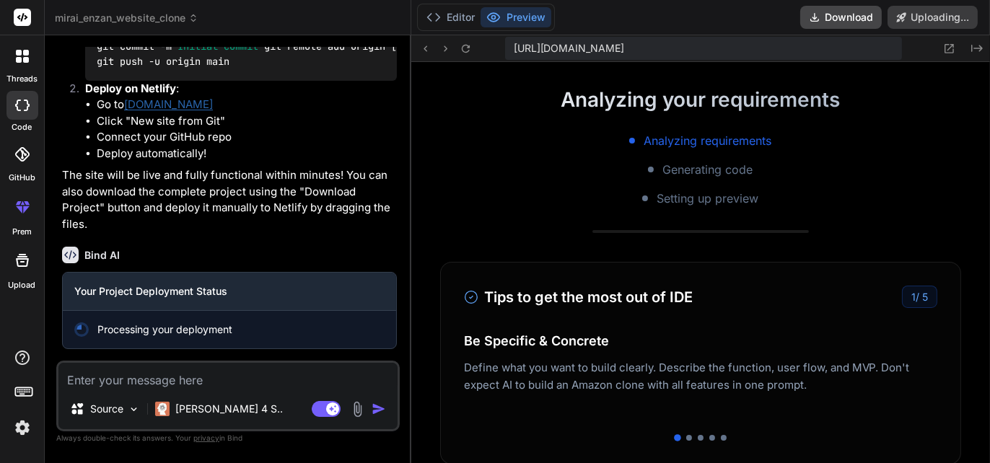
scroll to position [1987, 0]
click at [779, 12] on button "Download" at bounding box center [791, 17] width 82 height 23
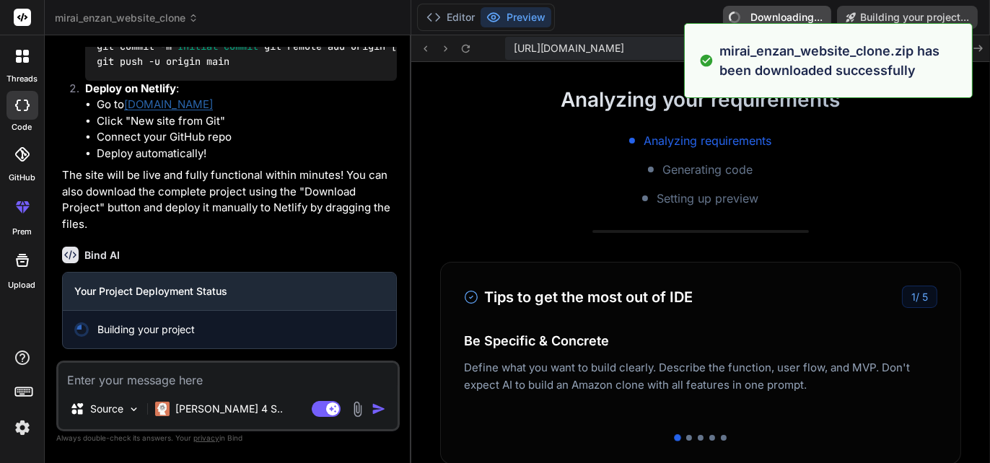
type textarea "x"
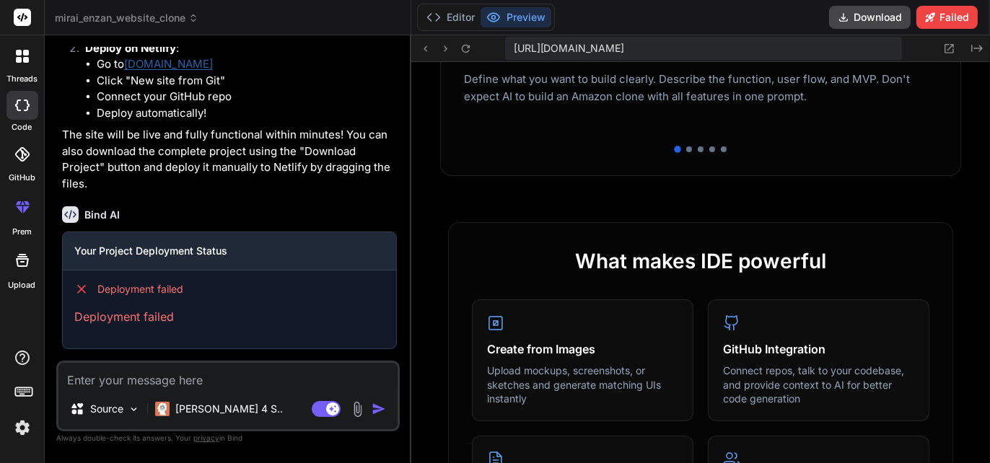
scroll to position [217, 0]
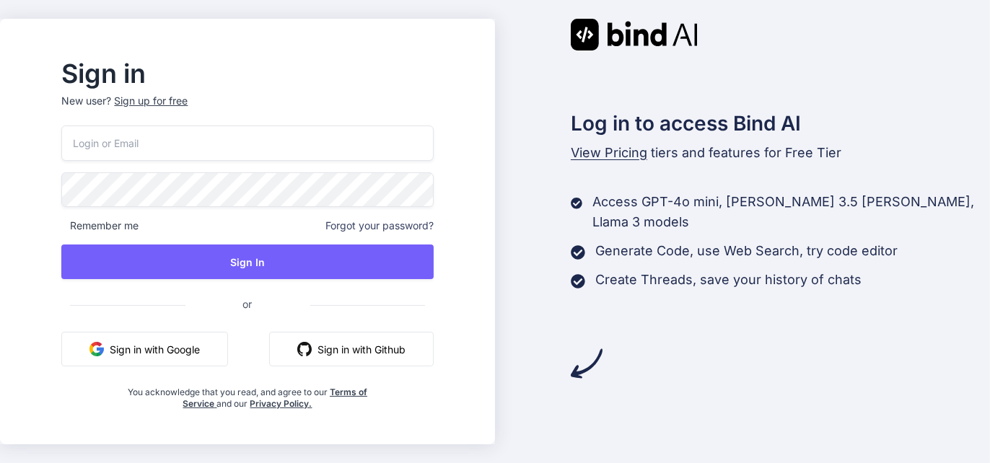
click at [211, 361] on button "Sign in with Google" at bounding box center [144, 349] width 167 height 35
